Goal: Check status: Check status

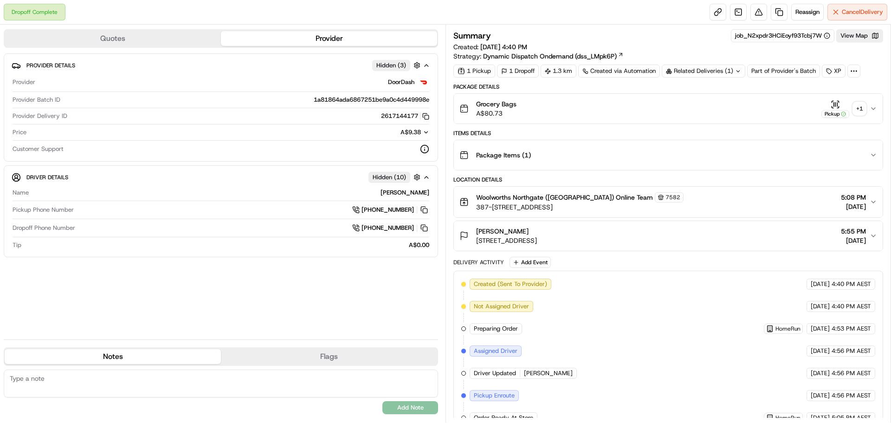
click at [865, 111] on div "+ 1" at bounding box center [859, 108] width 13 height 13
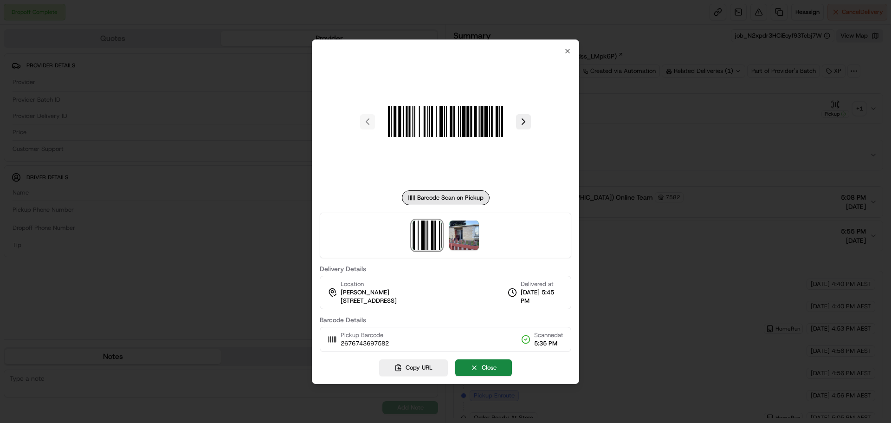
drag, startPoint x: 484, startPoint y: 232, endPoint x: 473, endPoint y: 235, distance: 11.6
click at [484, 233] on div at bounding box center [446, 235] width 252 height 45
click at [473, 235] on img at bounding box center [464, 235] width 30 height 30
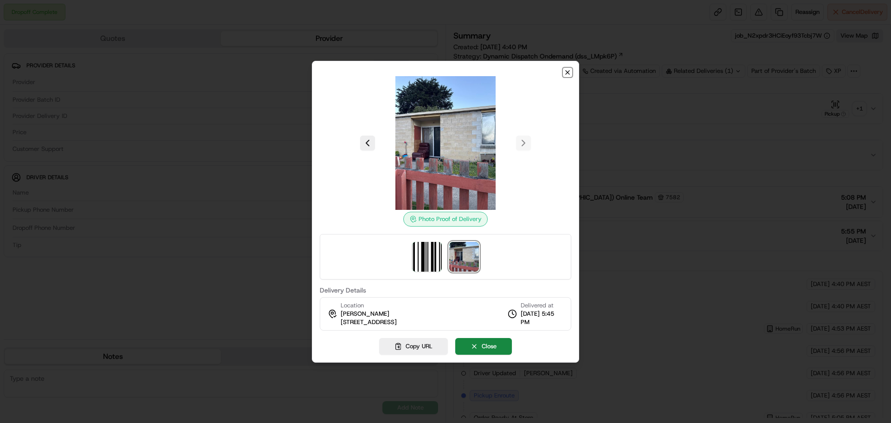
click at [567, 69] on icon "button" at bounding box center [567, 72] width 7 height 7
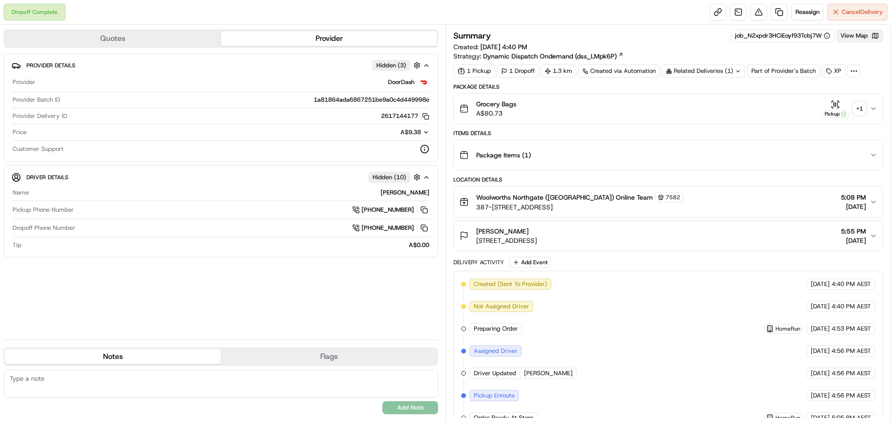
click at [866, 33] on button "View Map" at bounding box center [860, 35] width 47 height 13
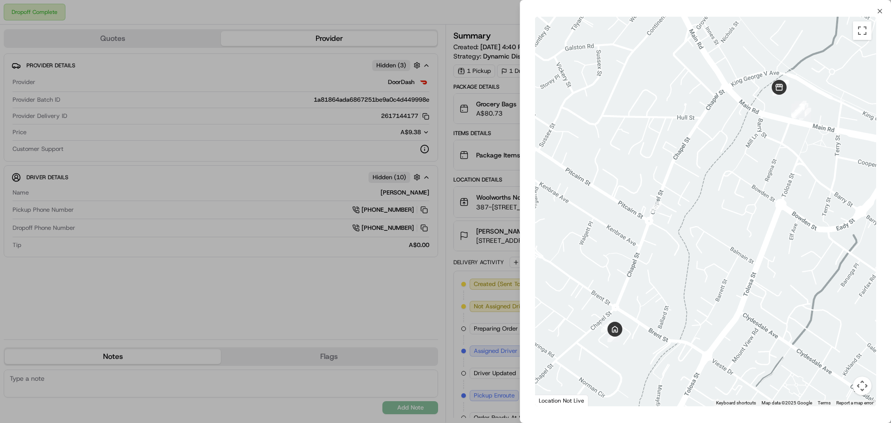
drag, startPoint x: 644, startPoint y: 336, endPoint x: 700, endPoint y: 273, distance: 83.8
click at [700, 273] on div at bounding box center [705, 211] width 341 height 389
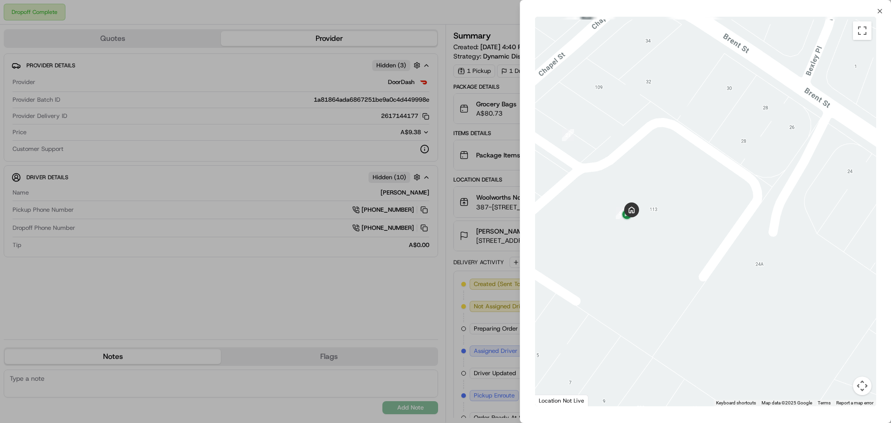
drag, startPoint x: 636, startPoint y: 247, endPoint x: 682, endPoint y: 281, distance: 57.7
click at [682, 281] on div at bounding box center [705, 211] width 341 height 389
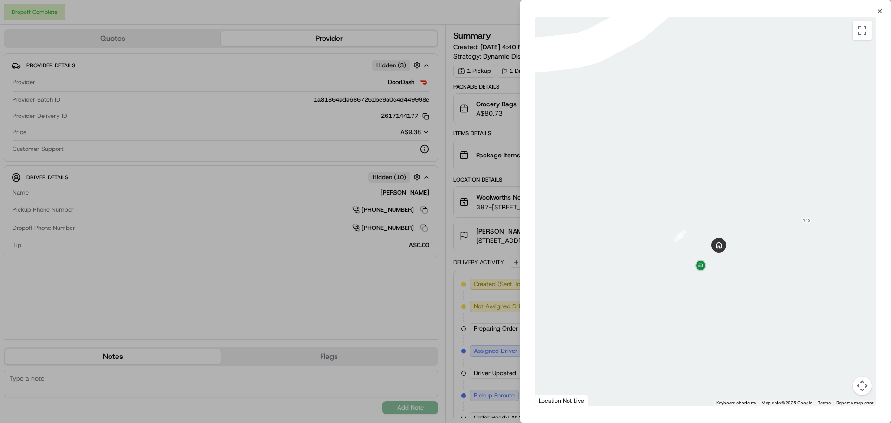
click at [267, 37] on div at bounding box center [445, 211] width 891 height 423
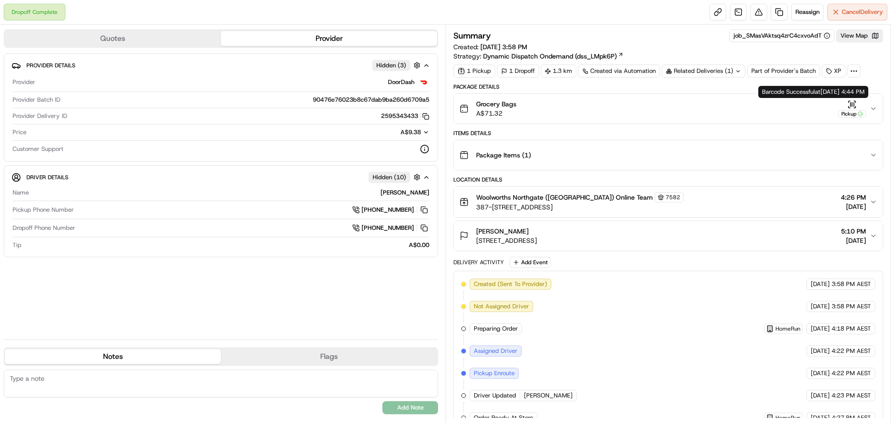
click at [875, 110] on icon "button" at bounding box center [873, 108] width 7 height 7
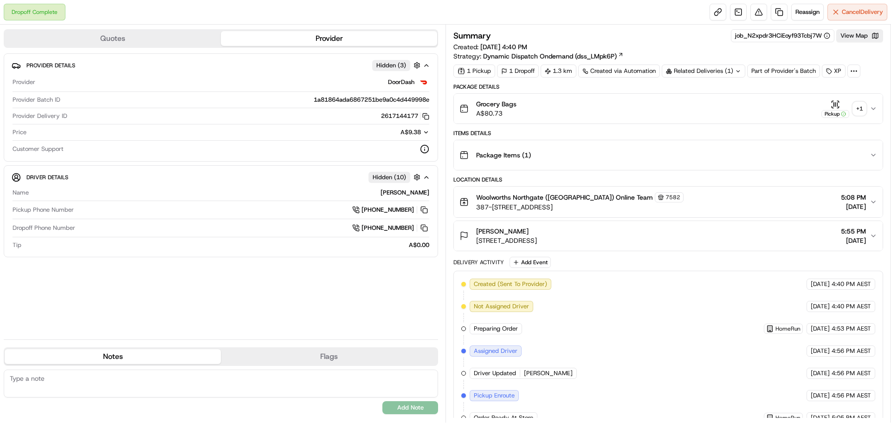
click at [856, 111] on div "+ 1" at bounding box center [859, 108] width 13 height 13
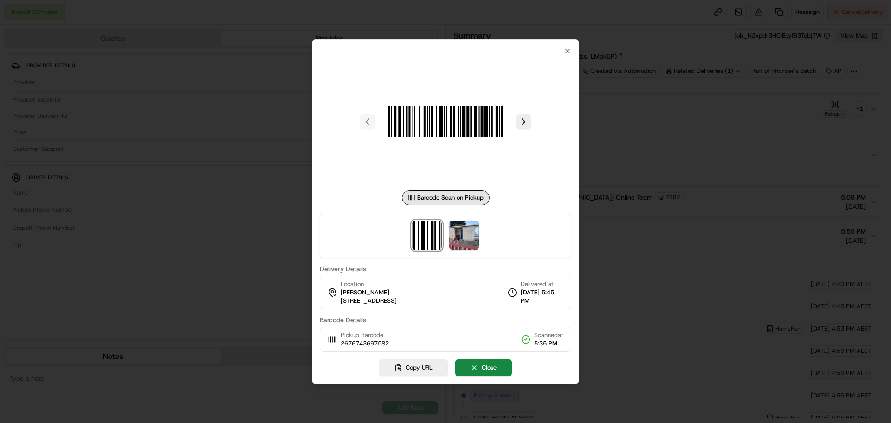
click at [492, 225] on div at bounding box center [446, 235] width 252 height 45
click at [477, 227] on img at bounding box center [464, 235] width 30 height 30
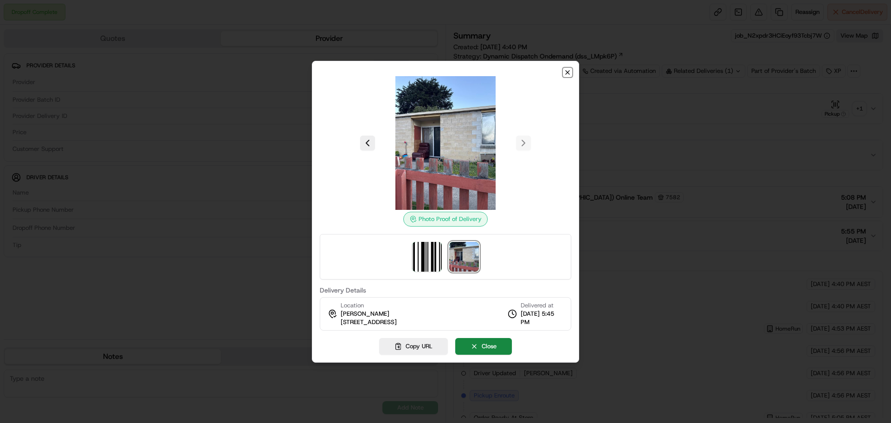
click at [565, 74] on icon "button" at bounding box center [567, 72] width 7 height 7
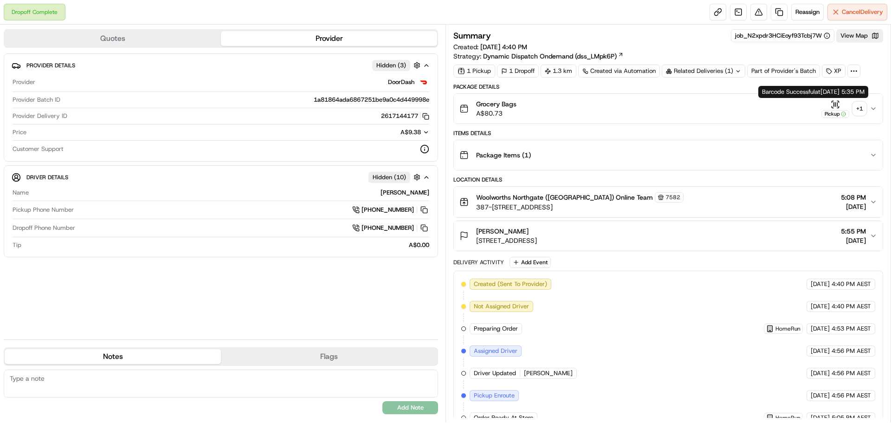
click at [856, 111] on div "+ 1" at bounding box center [859, 108] width 13 height 13
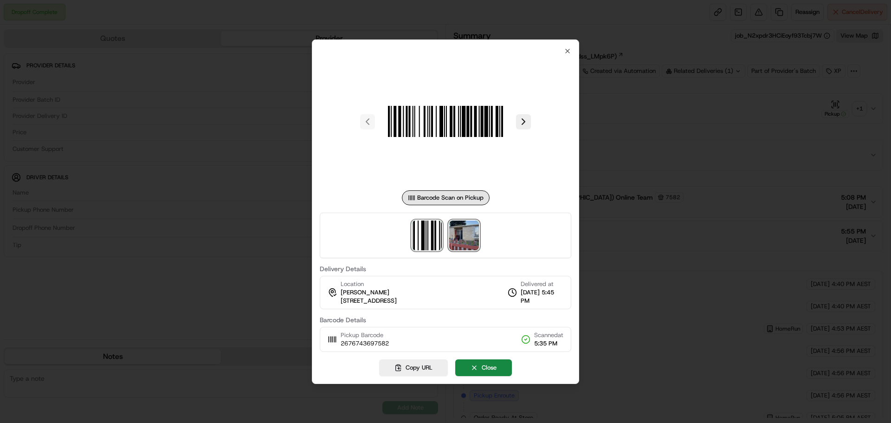
click at [466, 242] on img at bounding box center [464, 235] width 30 height 30
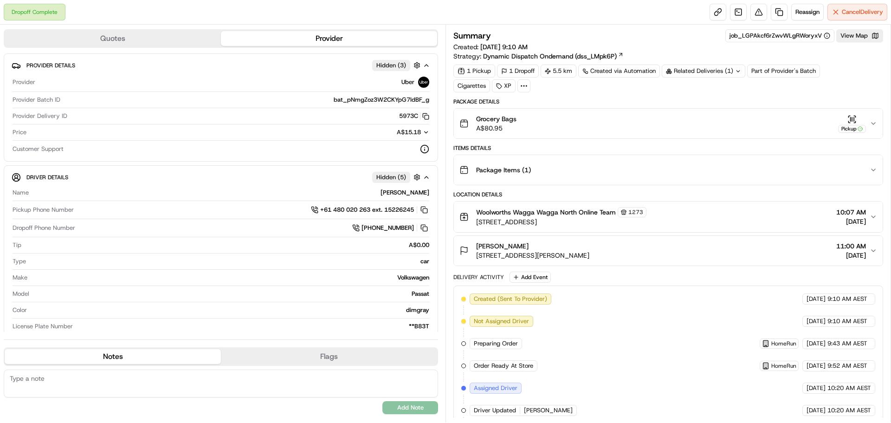
click at [873, 125] on icon "button" at bounding box center [873, 123] width 7 height 7
